Goal: Entertainment & Leisure: Consume media (video, audio)

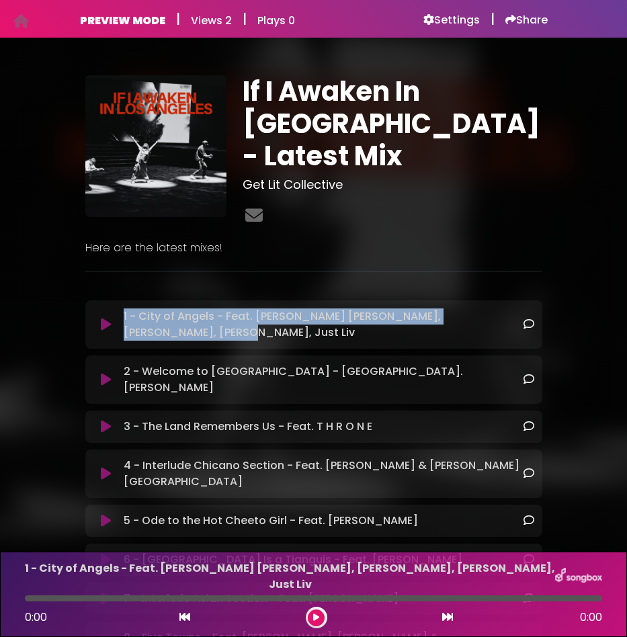
drag, startPoint x: 204, startPoint y: 318, endPoint x: 99, endPoint y: 287, distance: 110.0
click at [99, 287] on div "If I Awaken In [GEOGRAPHIC_DATA] - Latest Mix Get Lit Collective Here are the l…" at bounding box center [313, 606] width 473 height 1062
copy div "× ❮ ❯ 1 - City of Angels - Feat. [PERSON_NAME] [PERSON_NAME], [PERSON_NAME], [P…"
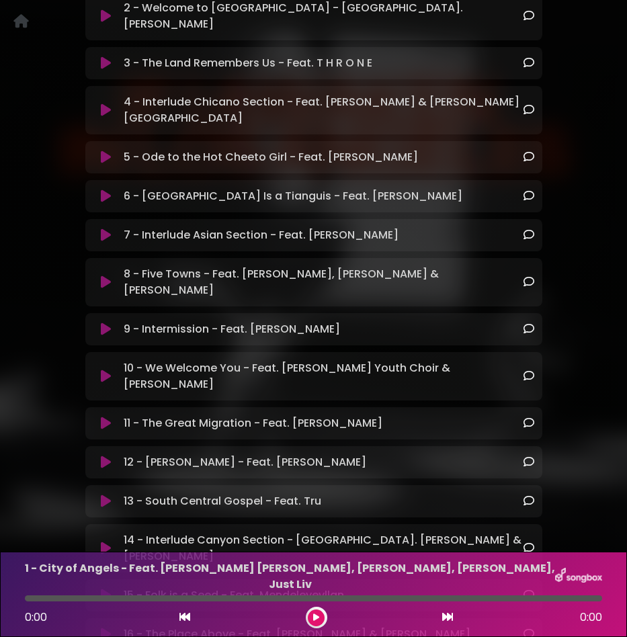
scroll to position [546, 0]
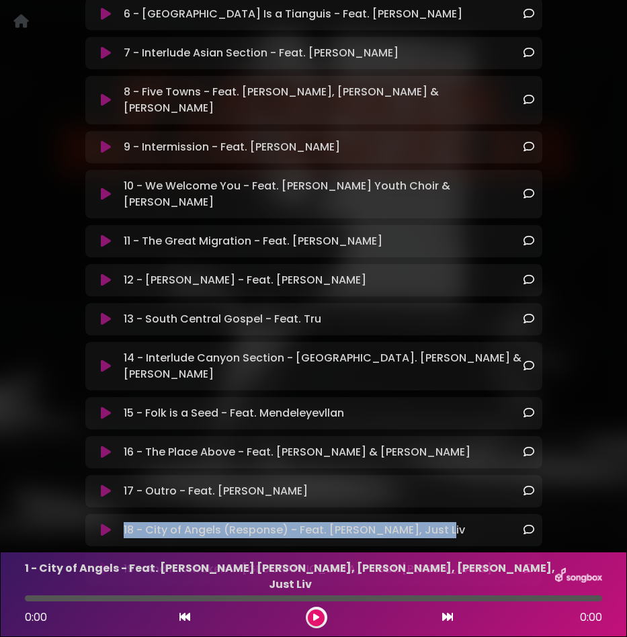
drag, startPoint x: 457, startPoint y: 436, endPoint x: 121, endPoint y: 436, distance: 336.2
click at [121, 522] on div "18 - City of Angels (Response) - Feat. [PERSON_NAME], Just Liv Loading Track..." at bounding box center [326, 530] width 416 height 16
copy p "18 - City of Angels (Response) - Feat. [PERSON_NAME], Just Liv"
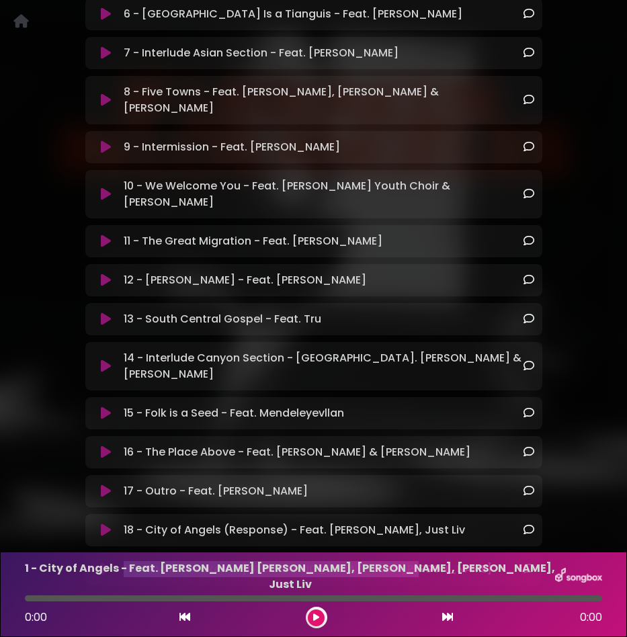
drag, startPoint x: 420, startPoint y: 476, endPoint x: 93, endPoint y: 477, distance: 326.8
click at [93, 561] on div "19 - And If I Awaken in [GEOGRAPHIC_DATA] - Feat. [PERSON_NAME] Loading Track..." at bounding box center [313, 569] width 441 height 16
copy div "19 - And If I Awaken in [GEOGRAPHIC_DATA] - Feat. [PERSON_NAME]"
drag, startPoint x: 470, startPoint y: 360, endPoint x: 118, endPoint y: 360, distance: 351.6
click at [118, 444] on div "16 - The Place Above - Feat. [PERSON_NAME] & [PERSON_NAME] Loading Track..." at bounding box center [326, 452] width 416 height 16
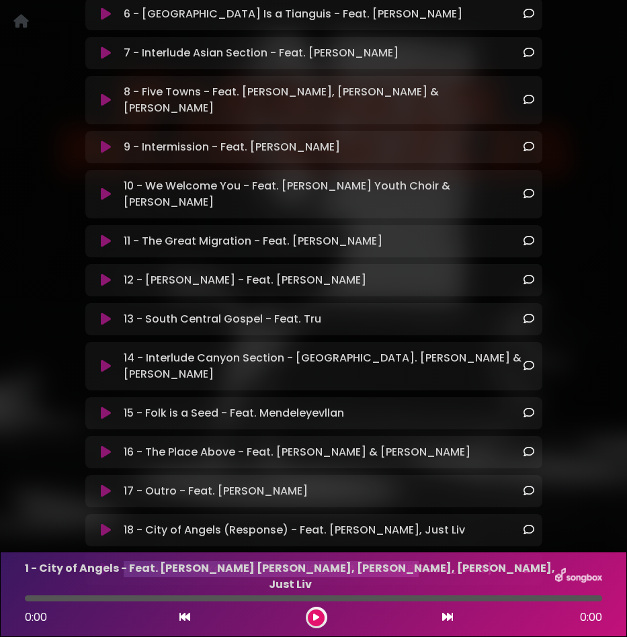
copy p "16 - The Place Above - Feat. [PERSON_NAME] & [PERSON_NAME]"
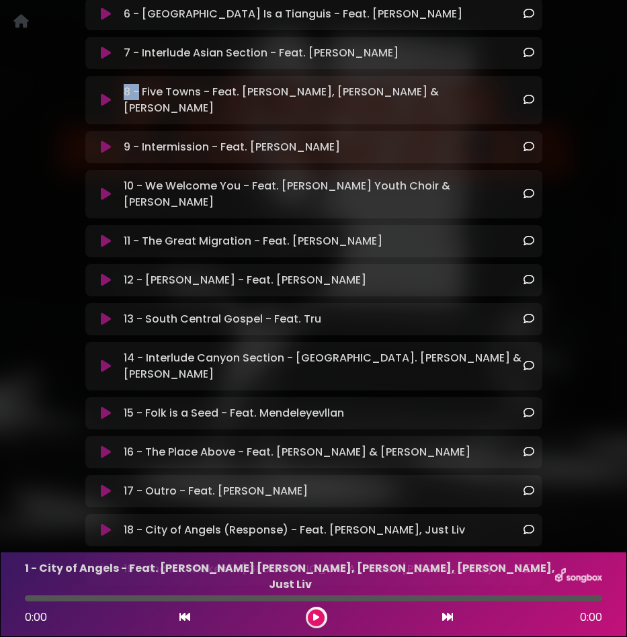
drag, startPoint x: 454, startPoint y: 44, endPoint x: 105, endPoint y: 58, distance: 349.2
click at [105, 76] on div "8 - Five Towns - Feat. [PERSON_NAME], [PERSON_NAME] & [PERSON_NAME] Loading Tra…" at bounding box center [313, 100] width 457 height 48
click at [130, 84] on p "8 - Five Towns - Feat. [PERSON_NAME], [PERSON_NAME] & [PERSON_NAME] Loading Tra…" at bounding box center [323, 100] width 399 height 32
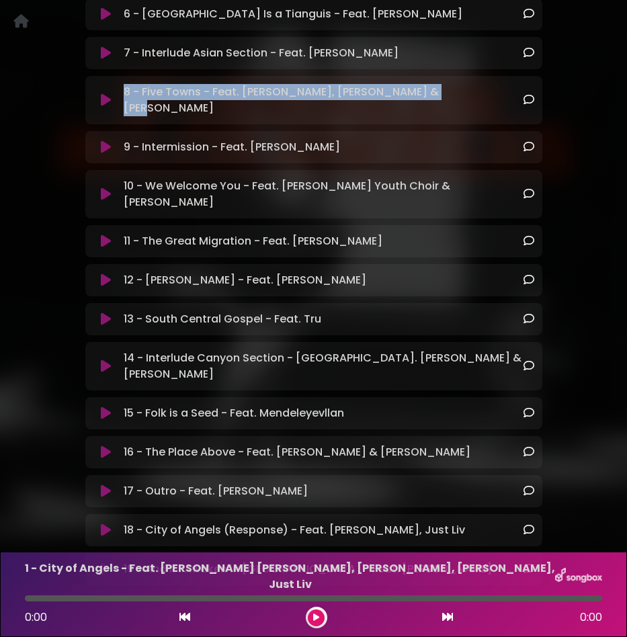
drag, startPoint x: 467, startPoint y: 49, endPoint x: 124, endPoint y: 48, distance: 343.6
click at [124, 84] on div "8 - Five Towns - Feat. [PERSON_NAME], [PERSON_NAME] & [PERSON_NAME] Loading Tra…" at bounding box center [326, 100] width 416 height 32
copy p "8 - Five Towns - Feat. [PERSON_NAME], [PERSON_NAME] & [PERSON_NAME]"
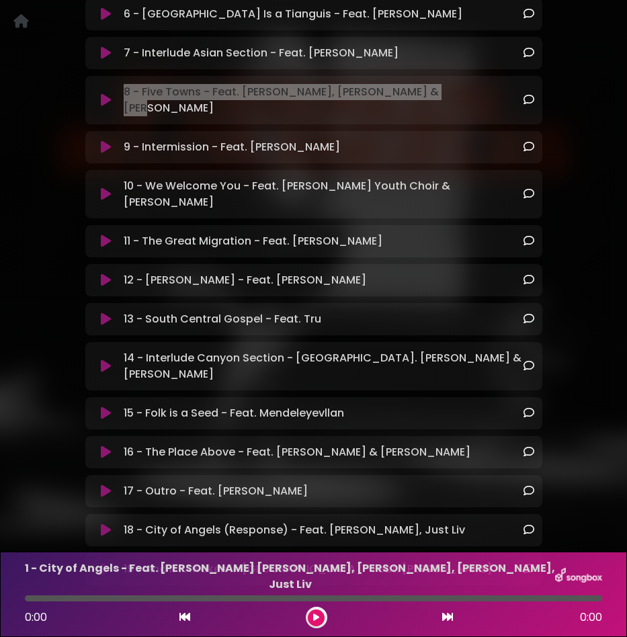
scroll to position [532, 0]
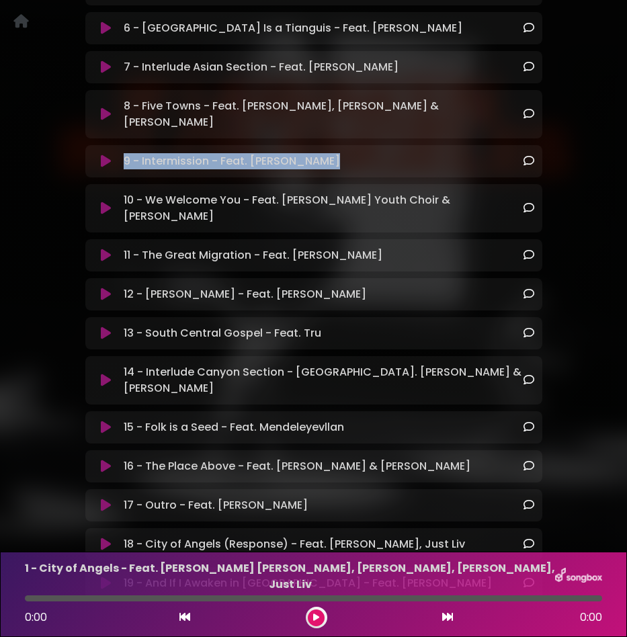
drag, startPoint x: 354, startPoint y: 101, endPoint x: 121, endPoint y: 104, distance: 233.3
click at [121, 153] on div "9 - Intermission - Feat. [PERSON_NAME] Loading Track..." at bounding box center [326, 161] width 416 height 16
copy p "9 - Intermission - Feat. [PERSON_NAME]"
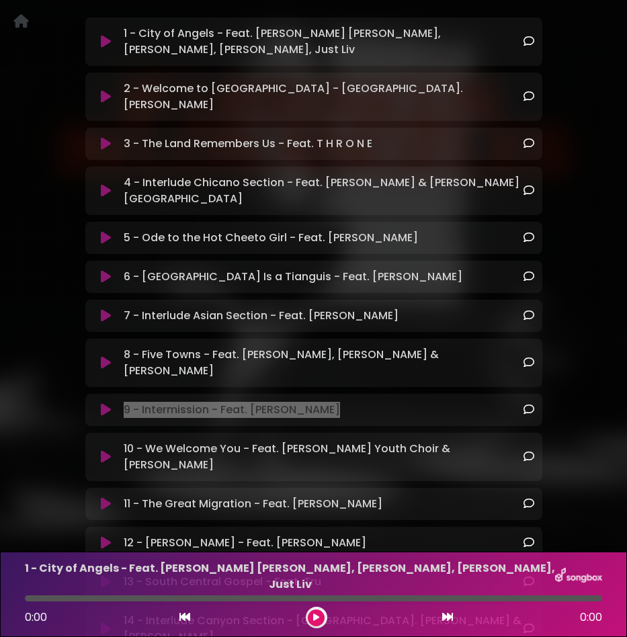
scroll to position [278, 0]
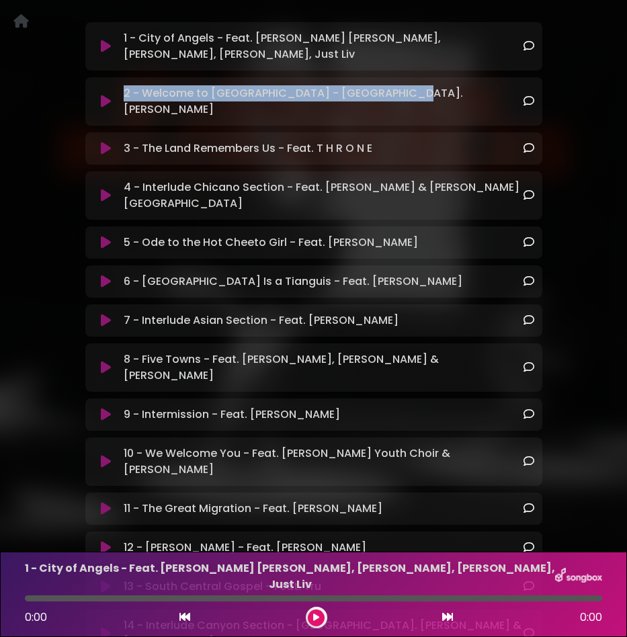
drag, startPoint x: 413, startPoint y: 77, endPoint x: 97, endPoint y: 80, distance: 316.0
click at [97, 85] on div "2 - Welcome to [GEOGRAPHIC_DATA] - [GEOGRAPHIC_DATA]. [PERSON_NAME] Loading Tra…" at bounding box center [313, 101] width 441 height 32
copy div "2 - Welcome to [GEOGRAPHIC_DATA] - [GEOGRAPHIC_DATA]. [PERSON_NAME]"
drag, startPoint x: 426, startPoint y: 197, endPoint x: 108, endPoint y: 197, distance: 318.7
click at [108, 235] on div "5 - Ode to the Hot Cheeto Girl - Feat. [PERSON_NAME] Loading Track..." at bounding box center [313, 243] width 441 height 16
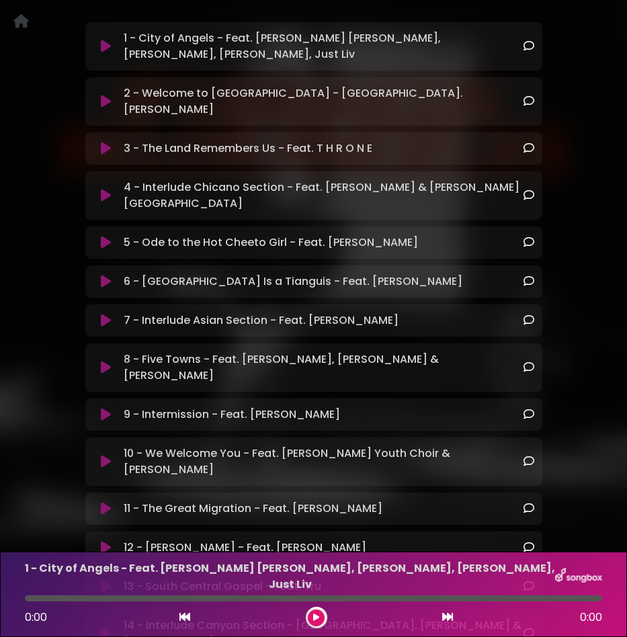
click at [362, 274] on p "6 - [GEOGRAPHIC_DATA] Is a Tianguis - Feat. [PERSON_NAME] Loading Track..." at bounding box center [293, 282] width 339 height 16
click at [455, 180] on p "4 - Interlude Chicano Section - Feat. [PERSON_NAME] & [PERSON_NAME] Loading Tra…" at bounding box center [323, 196] width 399 height 32
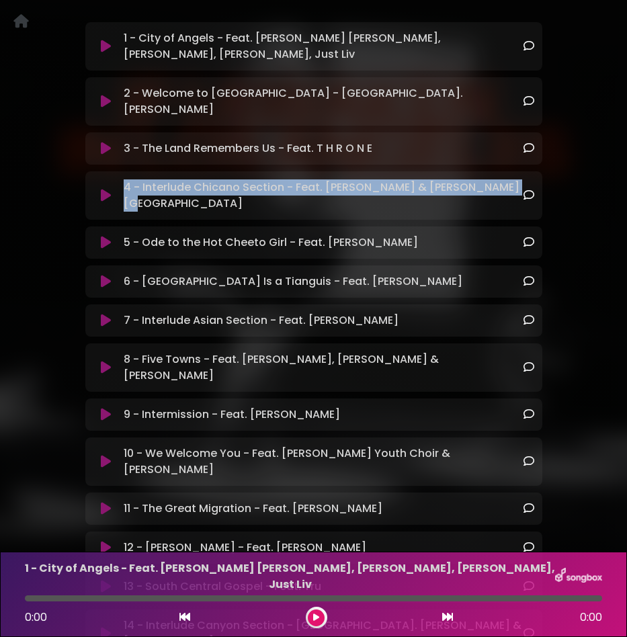
drag, startPoint x: 516, startPoint y: 160, endPoint x: 96, endPoint y: 165, distance: 419.6
click at [96, 180] on div "4 - Interlude Chicano Section - Feat. [PERSON_NAME] & [PERSON_NAME] Loading Tra…" at bounding box center [313, 196] width 441 height 32
copy div "4 - Interlude Chicano Section - Feat. [PERSON_NAME] & [PERSON_NAME][GEOGRAPHIC_…"
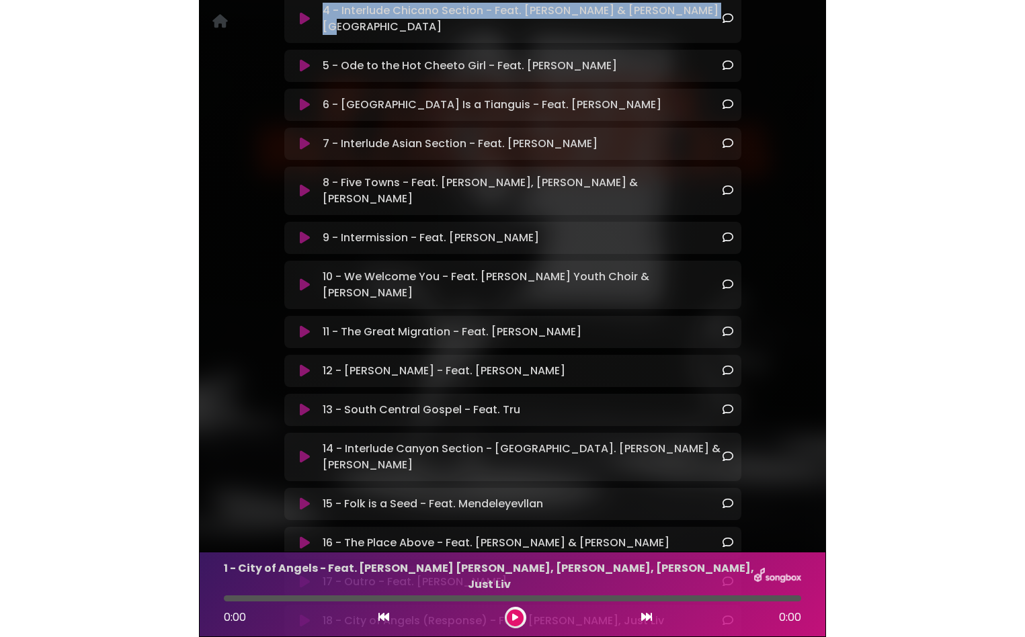
scroll to position [546, 0]
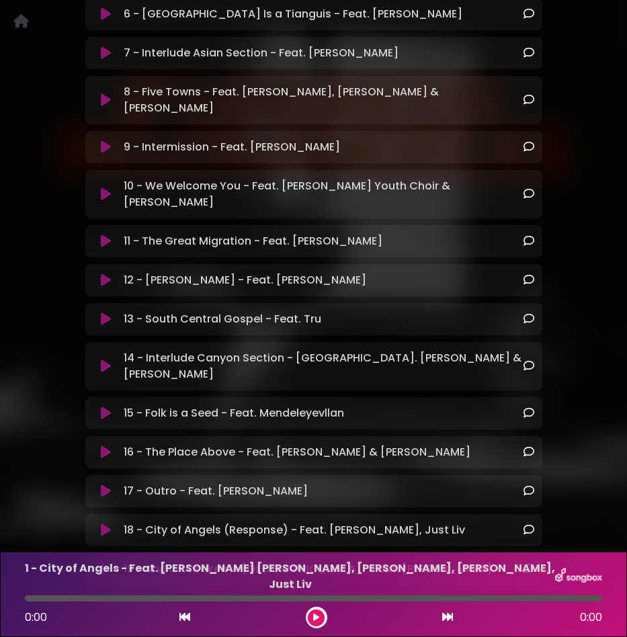
click at [322, 483] on div "17 - Outro - Feat. [PERSON_NAME] Loading Track..." at bounding box center [326, 491] width 416 height 16
drag, startPoint x: 315, startPoint y: 398, endPoint x: 110, endPoint y: 399, distance: 205.1
click at [110, 483] on div "17 - Outro - Feat. [PERSON_NAME] Loading Track..." at bounding box center [313, 491] width 441 height 16
copy div "17 - Outro - Feat. [PERSON_NAME]"
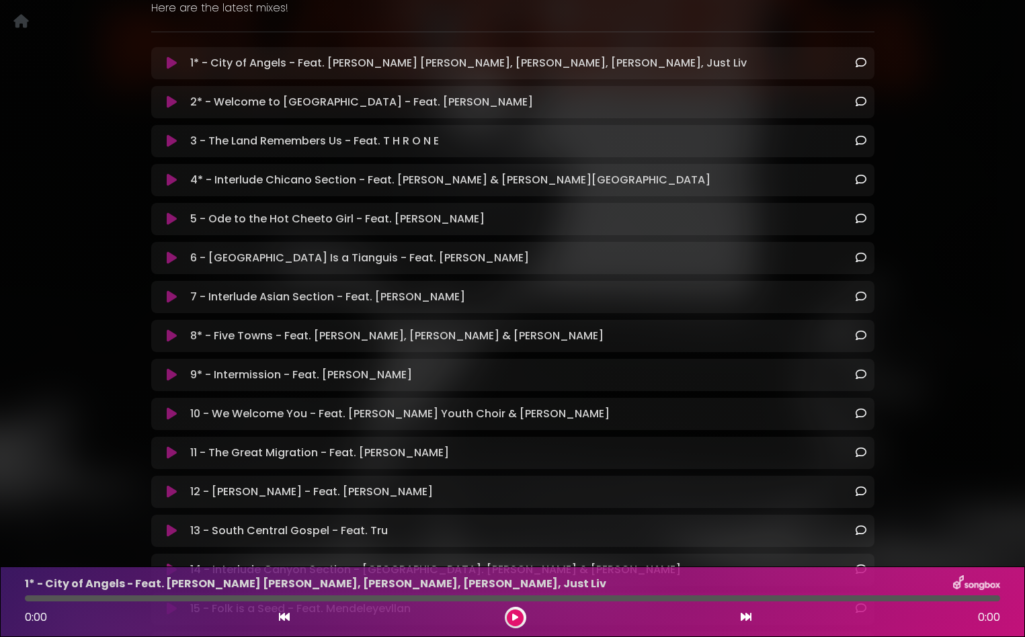
scroll to position [278, 0]
